Goal: Transaction & Acquisition: Purchase product/service

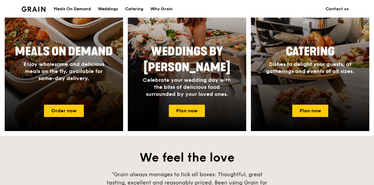
scroll to position [304, 0]
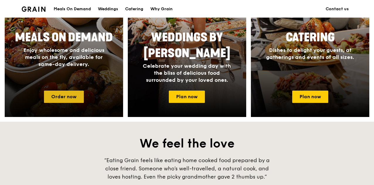
click at [69, 98] on link "Order now" at bounding box center [64, 97] width 40 height 12
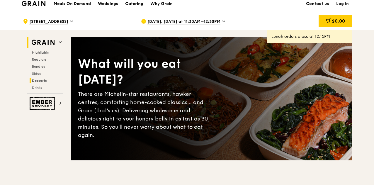
scroll to position [16, 0]
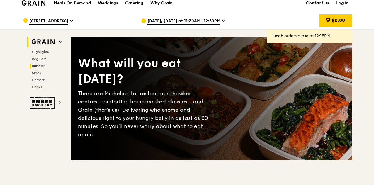
click at [38, 68] on span "Bundles" at bounding box center [39, 66] width 14 height 4
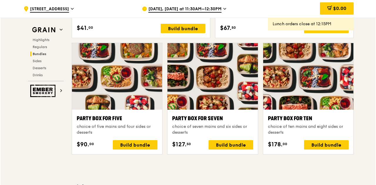
scroll to position [1162, 0]
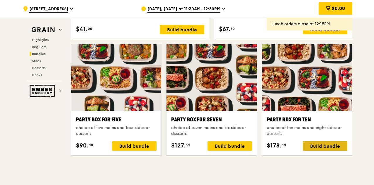
click at [323, 149] on div "Build bundle" at bounding box center [325, 145] width 45 height 9
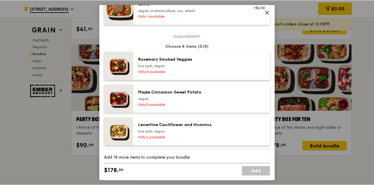
scroll to position [322, 0]
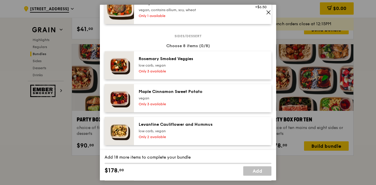
click at [268, 10] on icon at bounding box center [268, 12] width 5 height 5
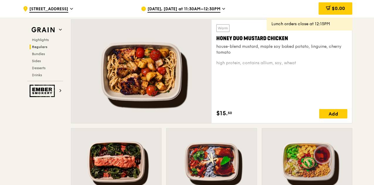
scroll to position [430, 0]
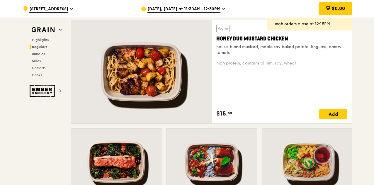
click at [251, 41] on div "Honey Duo Mustard Chicken" at bounding box center [282, 39] width 131 height 8
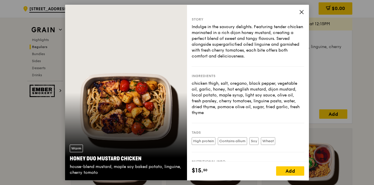
click at [300, 10] on icon at bounding box center [302, 12] width 4 height 4
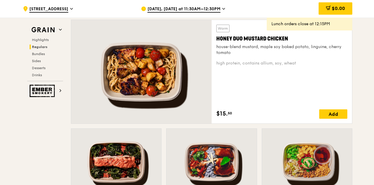
drag, startPoint x: 291, startPoint y: 43, endPoint x: 211, endPoint y: 43, distance: 80.4
click at [211, 43] on div "Warm Honey Duo Mustard Chicken house-blend mustard, maple soy baked potato, lin…" at bounding box center [212, 72] width 282 height 104
copy div "Warm Honey Duo Mustard Chicken"
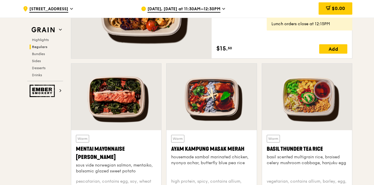
scroll to position [497, 0]
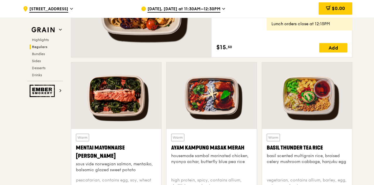
click at [115, 99] on div at bounding box center [116, 95] width 90 height 67
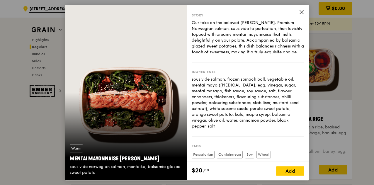
scroll to position [0, 0]
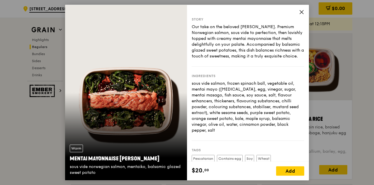
click at [300, 13] on icon at bounding box center [302, 12] width 4 height 4
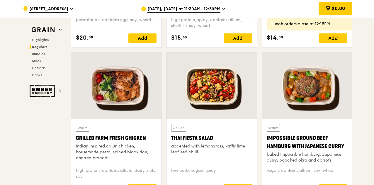
scroll to position [657, 0]
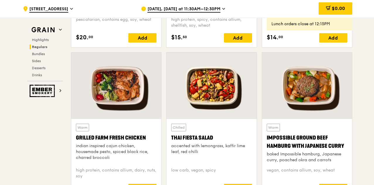
click at [211, 93] on div at bounding box center [212, 86] width 90 height 67
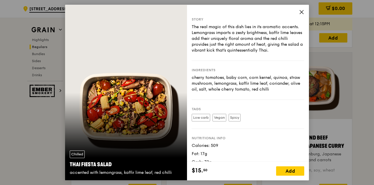
click at [302, 12] on icon at bounding box center [302, 12] width 4 height 4
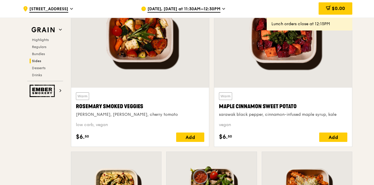
scroll to position [1421, 0]
